Goal: Navigation & Orientation: Find specific page/section

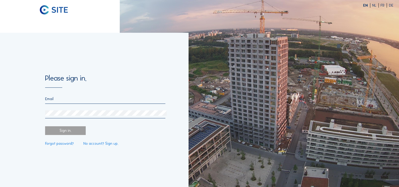
click at [56, 98] on input "email" at bounding box center [105, 99] width 120 height 4
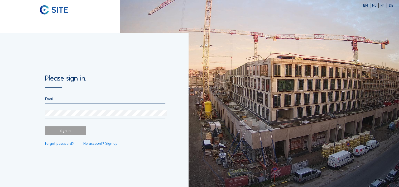
click at [26, 97] on div "Please sign in. Sign in. Forgot password? No account? Sign up." at bounding box center [94, 110] width 188 height 154
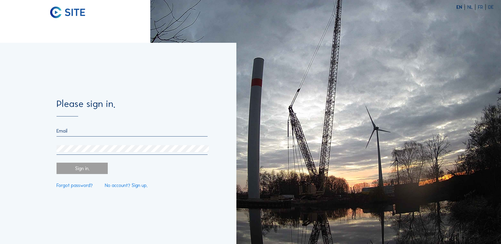
click at [86, 131] on input "email" at bounding box center [131, 131] width 151 height 6
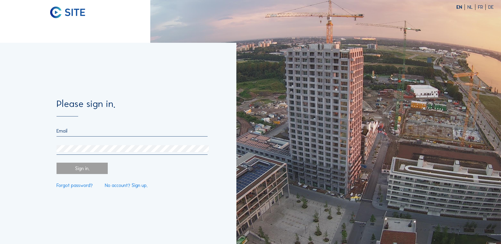
type input "[PERSON_NAME][EMAIL_ADDRESS][PERSON_NAME][DOMAIN_NAME]"
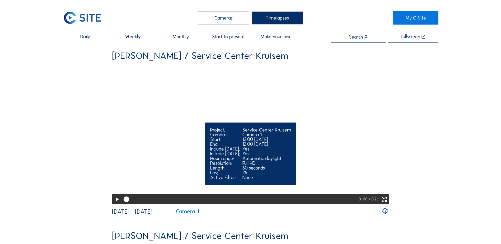
click at [115, 187] on icon at bounding box center [116, 199] width 7 height 8
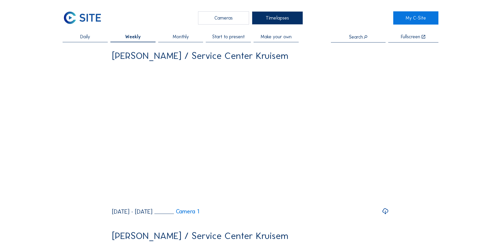
click at [222, 15] on div "Cameras" at bounding box center [223, 17] width 51 height 13
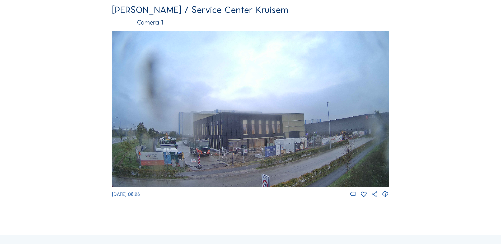
scroll to position [26, 0]
